Goal: Find contact information: Find contact information

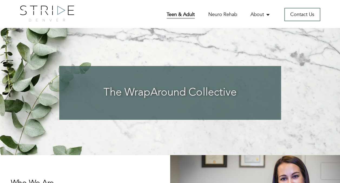
click at [180, 12] on link "Teen & Adult" at bounding box center [181, 15] width 28 height 8
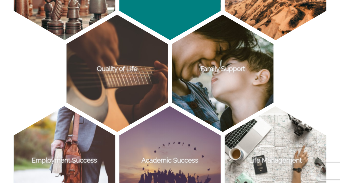
scroll to position [469, 0]
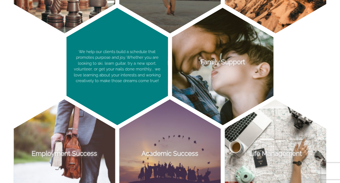
click at [118, 75] on p "We help our clients build a schedule that promotes purpose and joy. Whether you…" at bounding box center [117, 66] width 101 height 117
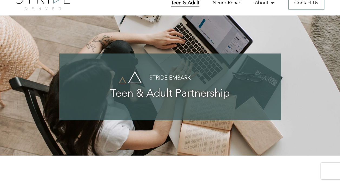
scroll to position [0, 0]
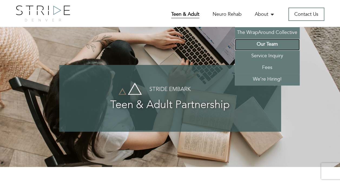
click at [263, 41] on link "Our Team" at bounding box center [267, 45] width 65 height 12
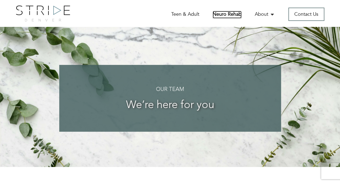
click at [225, 15] on link "Neuro Rehab" at bounding box center [227, 15] width 29 height 8
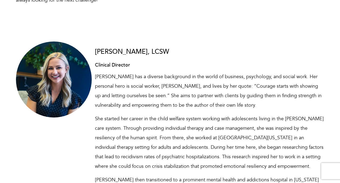
scroll to position [1217, 0]
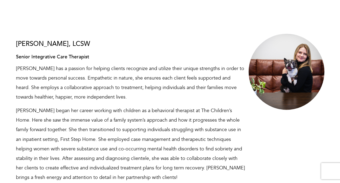
click at [43, 109] on p "Paulette began her career working with children as a behavioral therapist at Th…" at bounding box center [131, 144] width 230 height 76
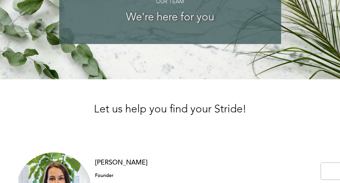
scroll to position [0, 0]
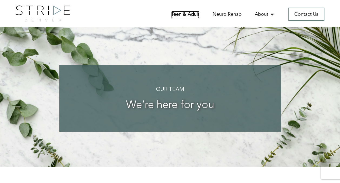
click at [183, 14] on link "Teen & Adult" at bounding box center [185, 15] width 28 height 8
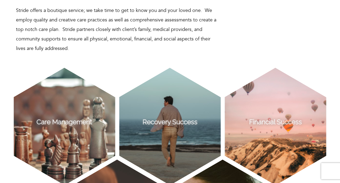
scroll to position [379, 0]
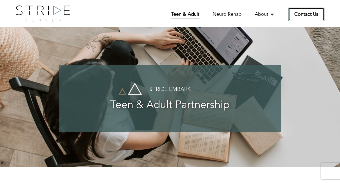
click at [305, 20] on link "Contact Us" at bounding box center [307, 14] width 36 height 13
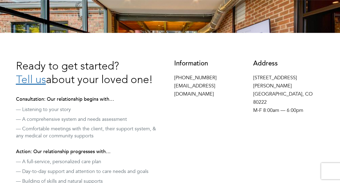
scroll to position [134, 0]
